Goal: Task Accomplishment & Management: Use online tool/utility

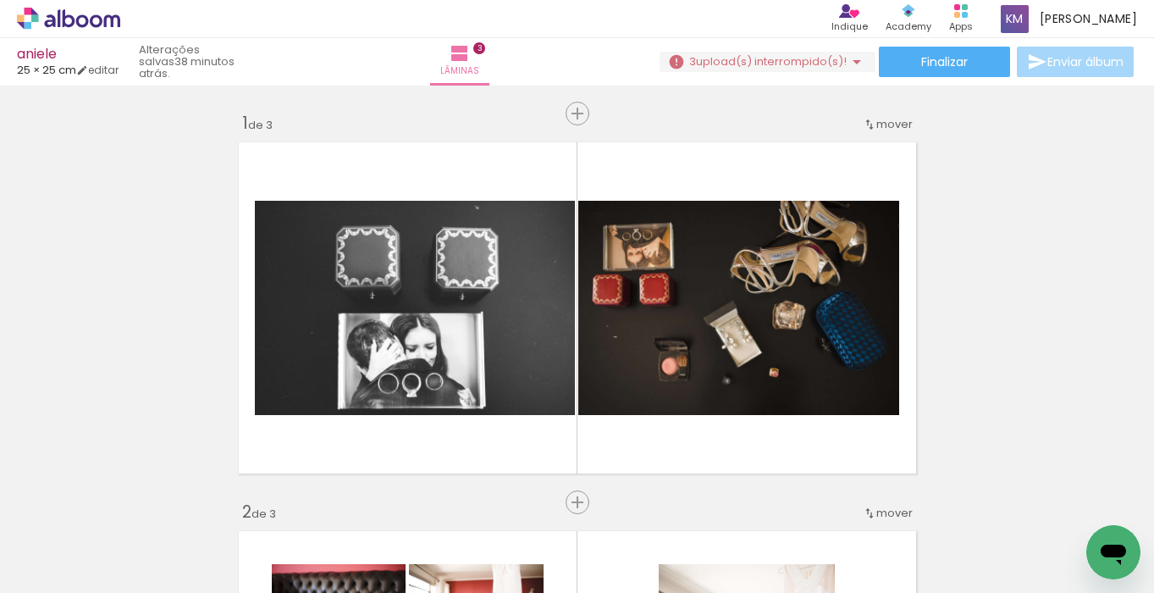
click at [730, 62] on span "upload(s) interrompido(s)!" at bounding box center [771, 61] width 151 height 16
